Goal: Information Seeking & Learning: Learn about a topic

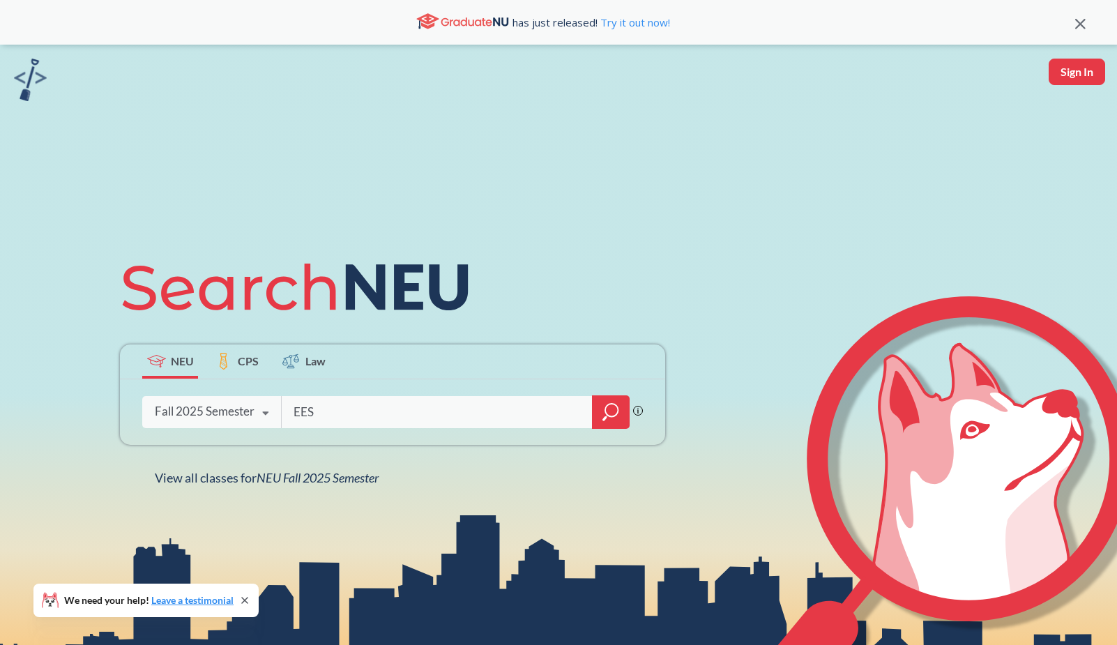
type input "EESC"
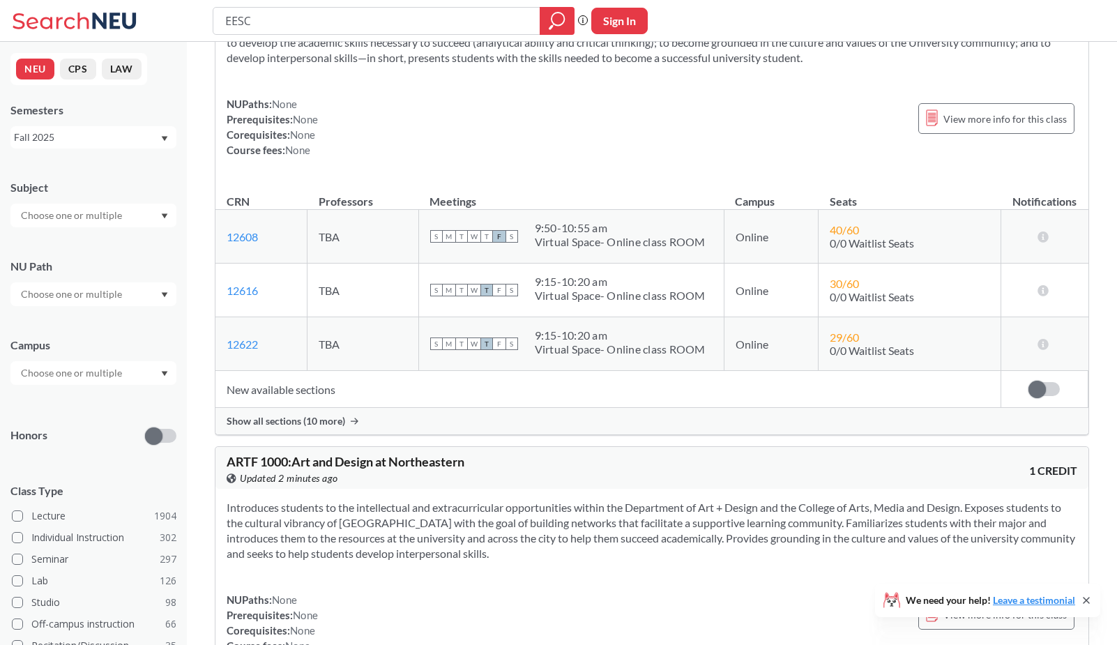
scroll to position [9678, 0]
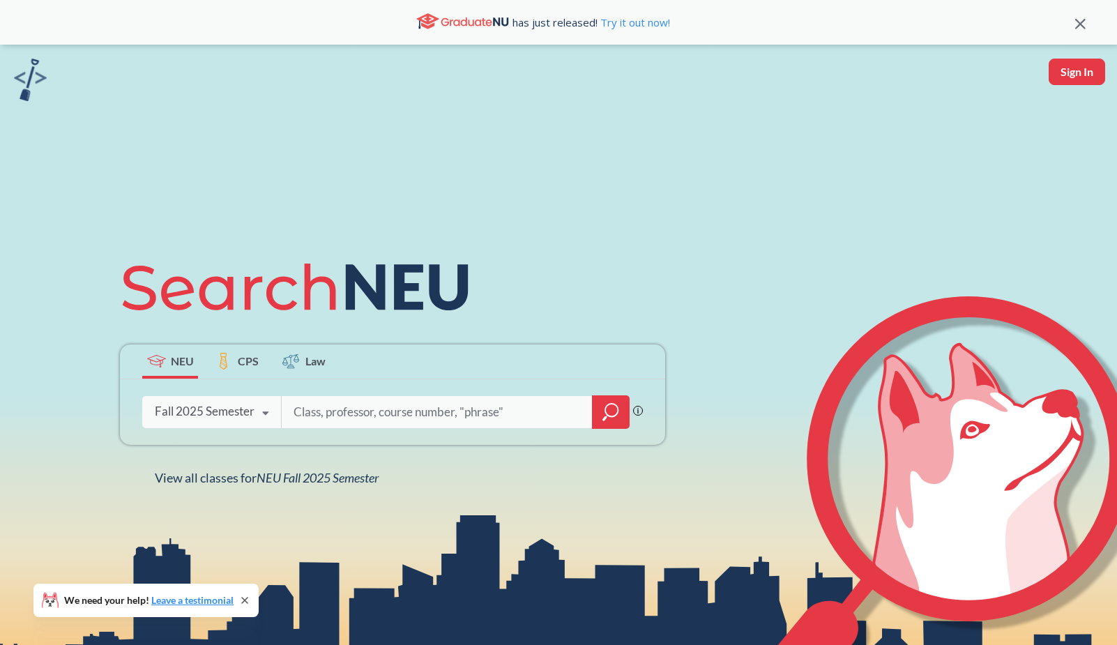
paste input "EESC6500"
click at [323, 411] on input "EESC6500" at bounding box center [437, 411] width 290 height 29
type input "EESC 6500"
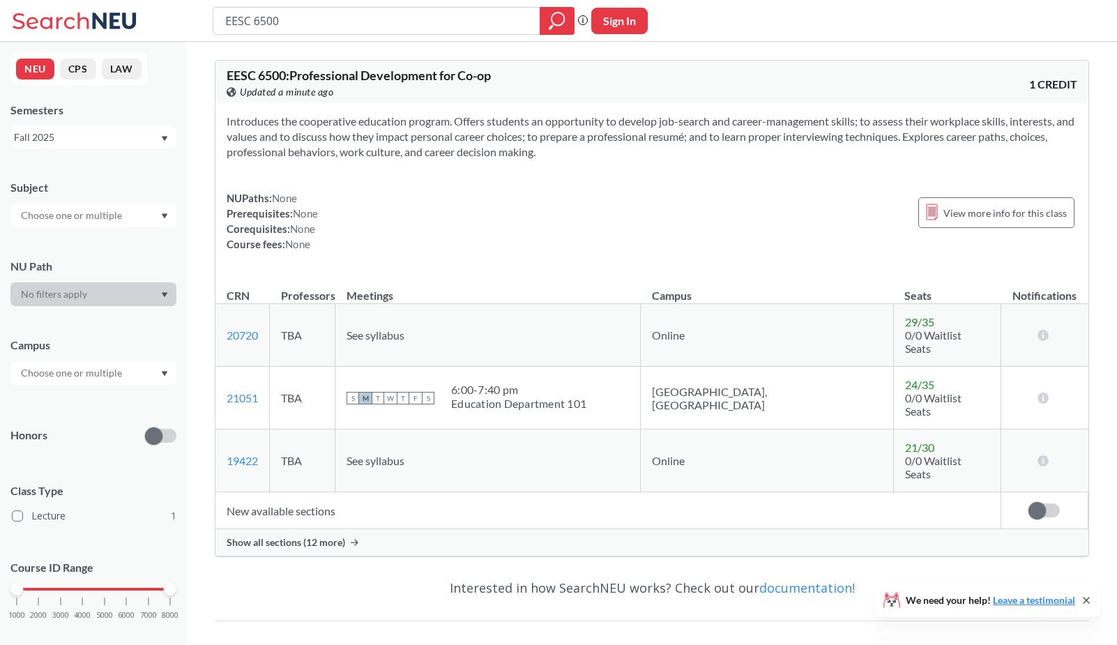
click at [509, 82] on div "EESC 6500 : Professional Development for Co-op View this course on Banner. Upda…" at bounding box center [439, 84] width 425 height 31
drag, startPoint x: 505, startPoint y: 79, endPoint x: 222, endPoint y: 75, distance: 283.0
click at [222, 75] on div "EESC 6500 : Professional Development for Co-op View this course on Banner. Upda…" at bounding box center [651, 82] width 873 height 42
click at [249, 328] on link "20720" at bounding box center [242, 334] width 31 height 13
